Goal: Information Seeking & Learning: Learn about a topic

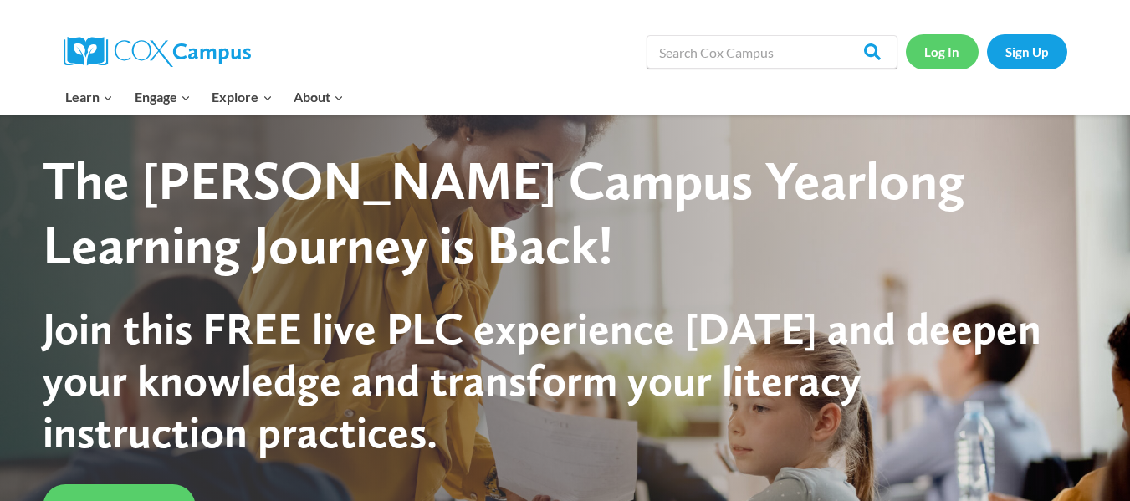
click at [951, 63] on link "Log In" at bounding box center [942, 51] width 73 height 34
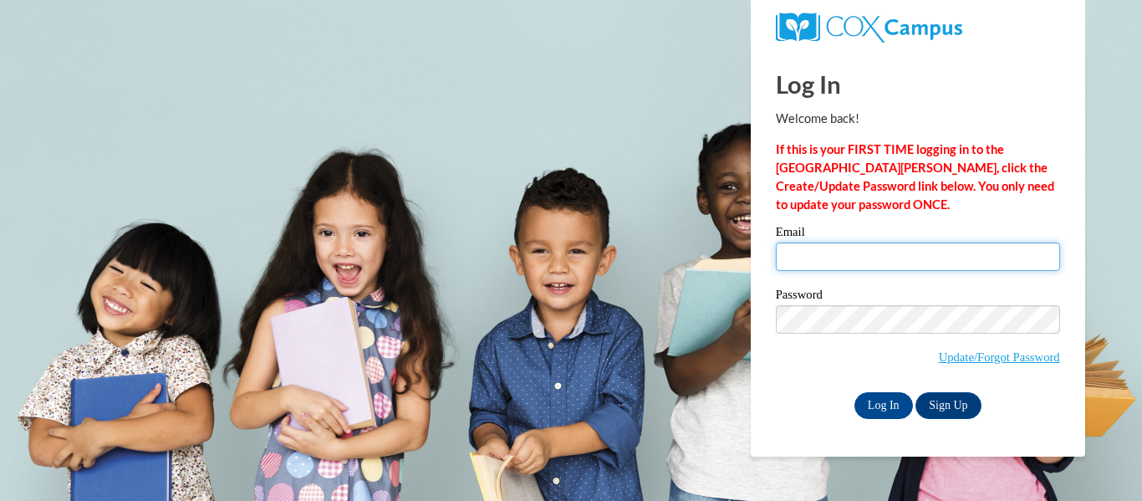
click at [838, 258] on input "Email" at bounding box center [918, 257] width 284 height 28
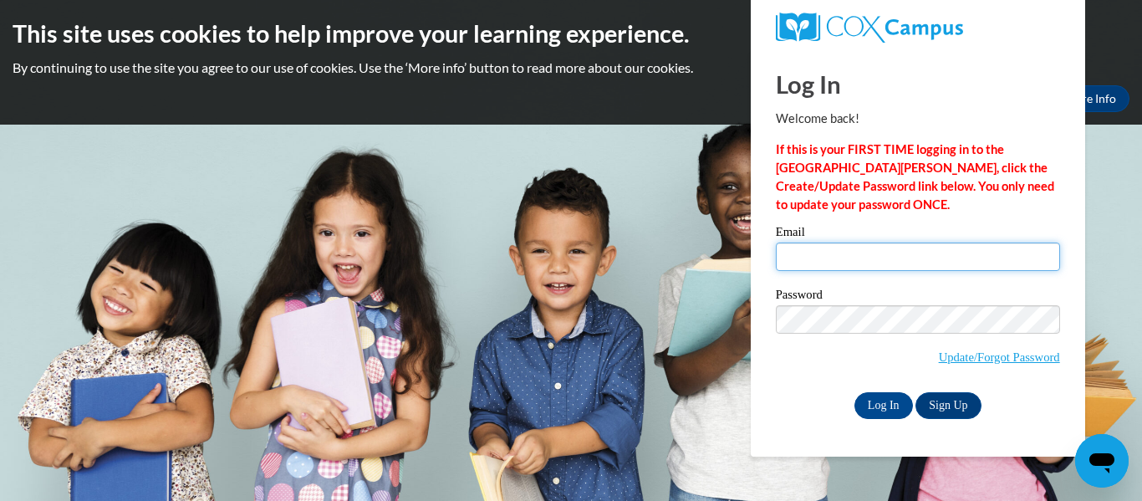
click at [861, 259] on input "Email" at bounding box center [918, 257] width 284 height 28
type input "[EMAIL_ADDRESS][PERSON_NAME][PERSON_NAME][DOMAIN_NAME]"
click at [855, 392] on input "Log In" at bounding box center [884, 405] width 59 height 27
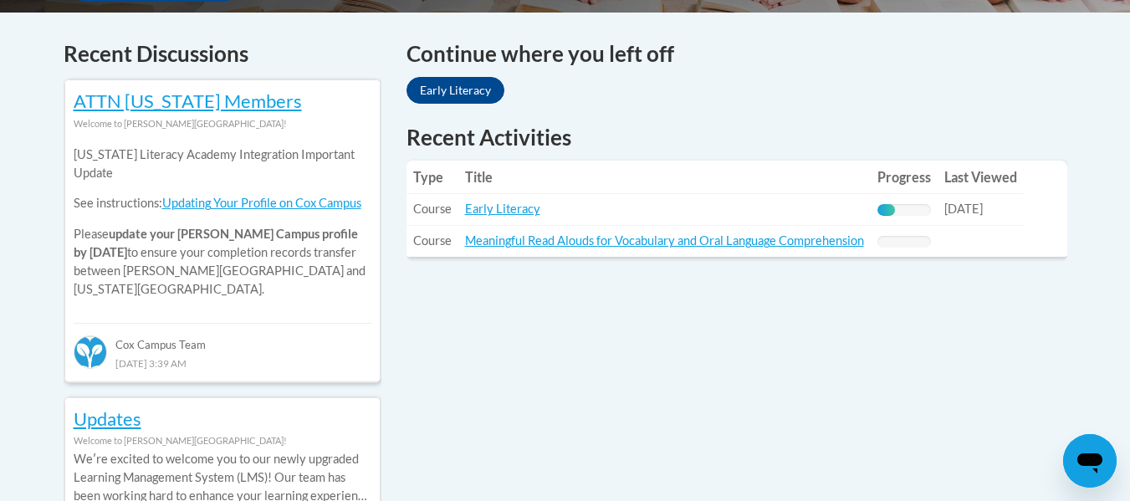
scroll to position [700, 0]
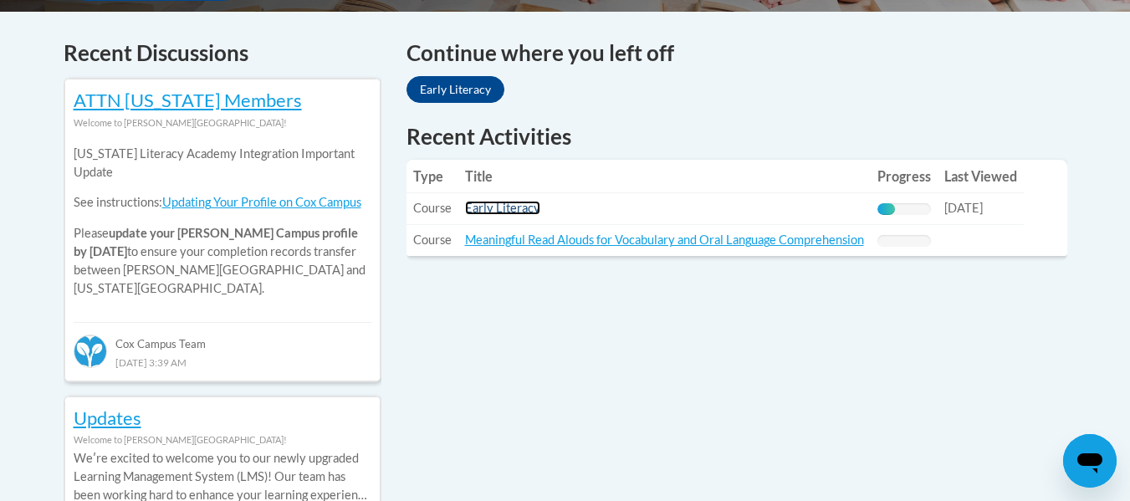
click at [503, 203] on link "Early Literacy" at bounding box center [502, 208] width 75 height 14
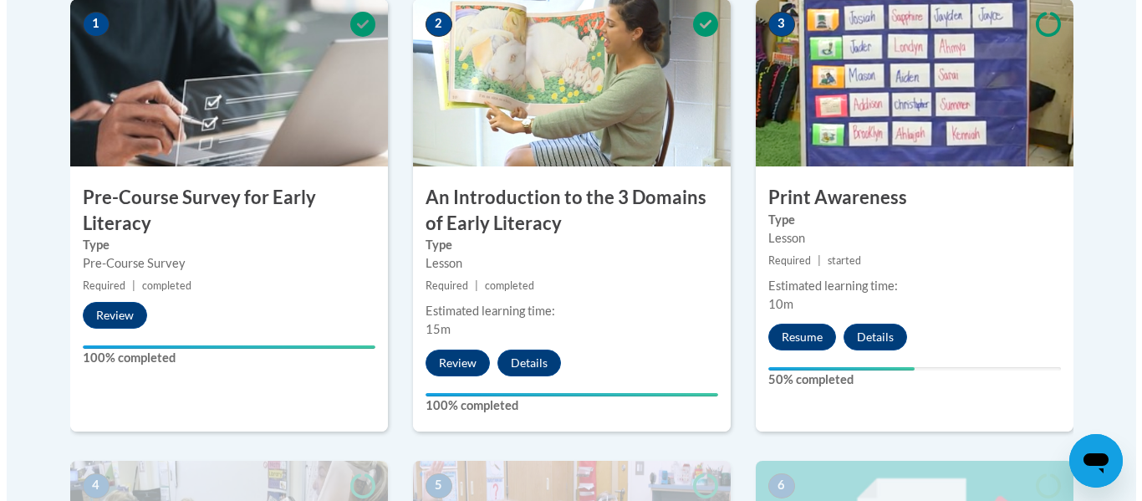
scroll to position [564, 0]
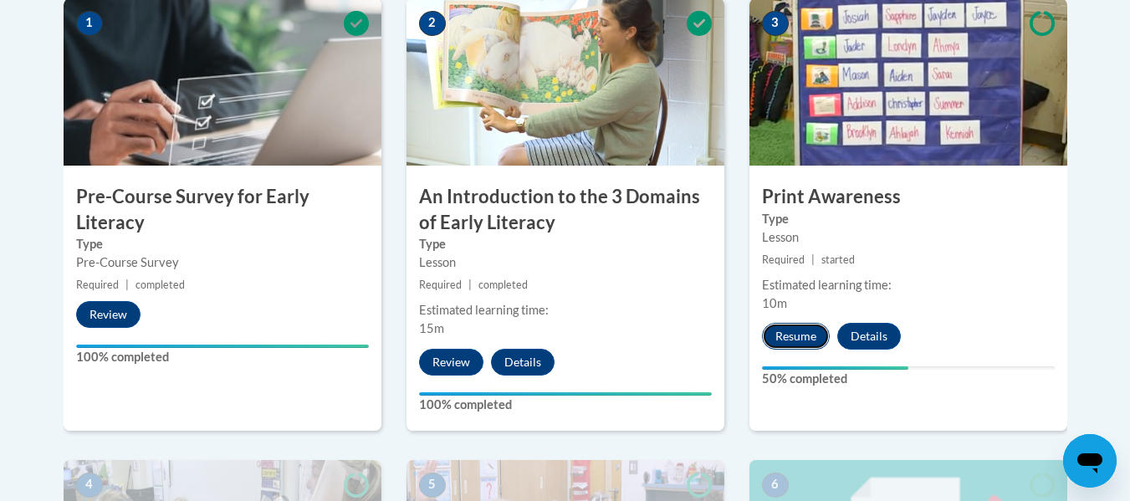
click at [787, 335] on button "Resume" at bounding box center [796, 336] width 68 height 27
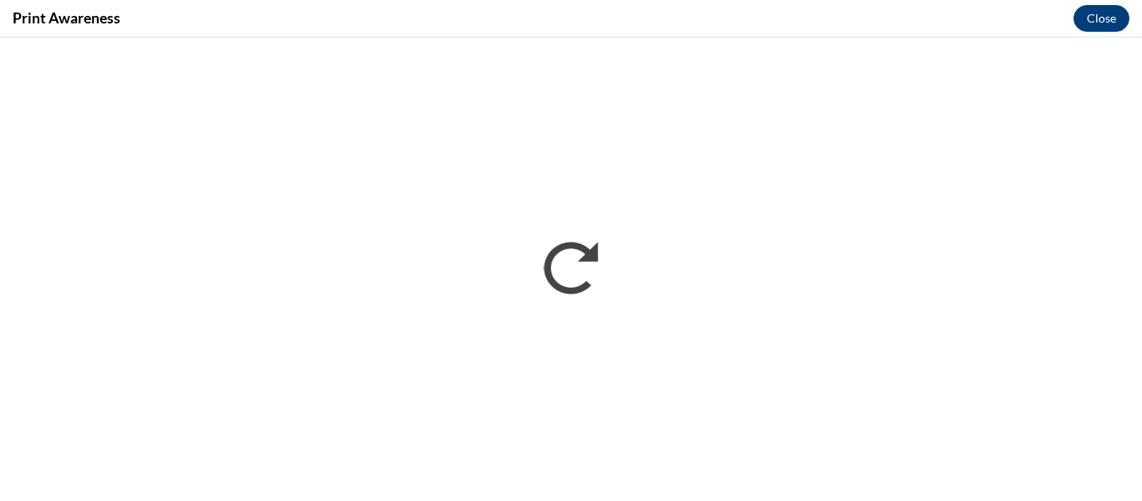
scroll to position [0, 0]
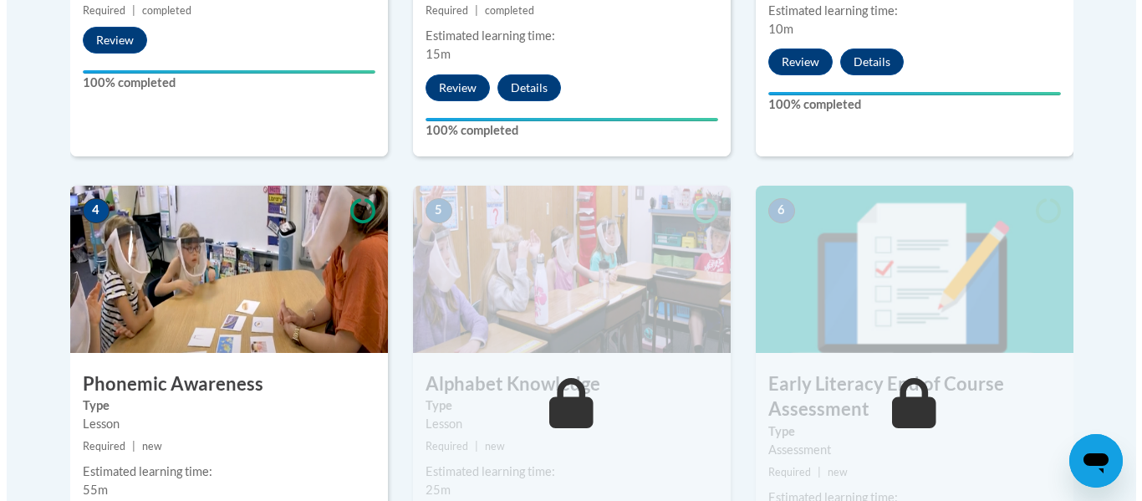
scroll to position [994, 0]
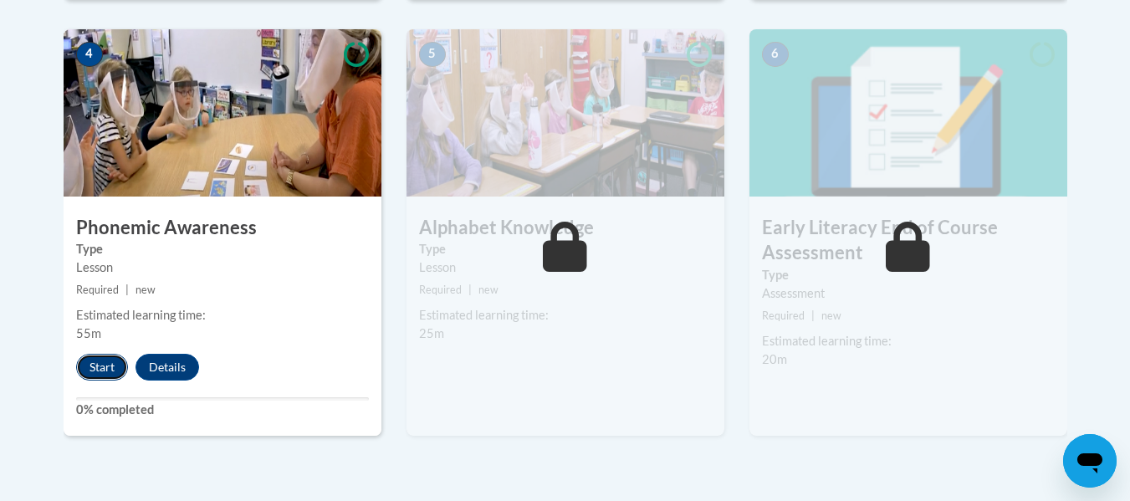
click at [105, 365] on button "Start" at bounding box center [102, 367] width 52 height 27
